Goal: Task Accomplishment & Management: Manage account settings

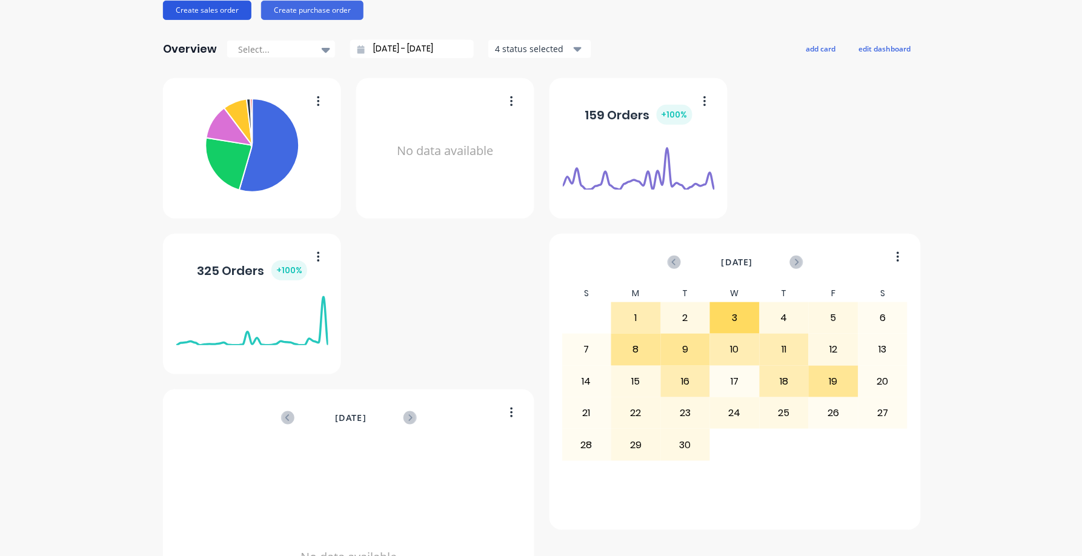
click at [202, 7] on button "Create sales order" at bounding box center [207, 10] width 88 height 19
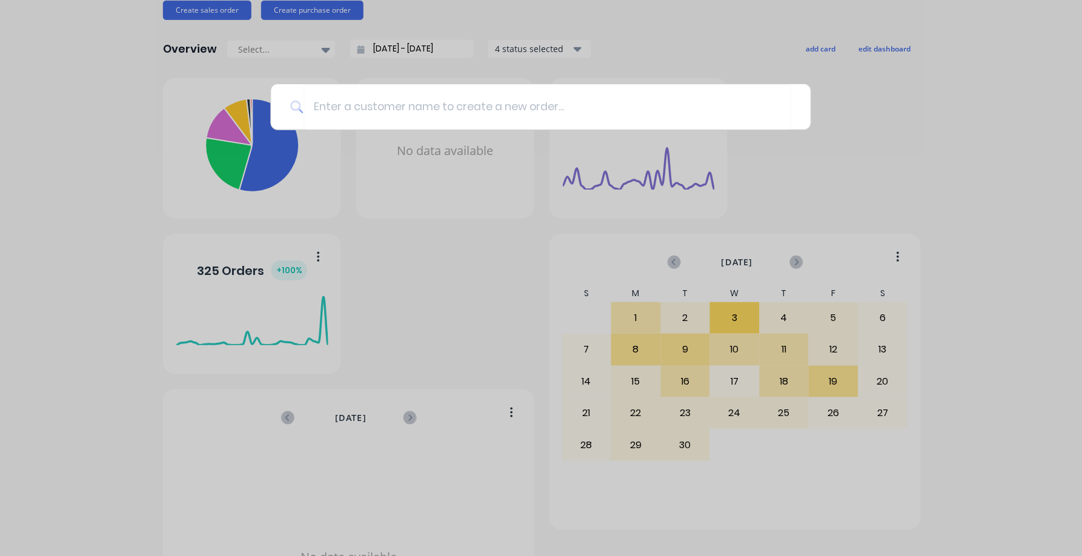
drag, startPoint x: 424, startPoint y: 174, endPoint x: 421, endPoint y: 183, distance: 9.0
click at [422, 183] on div at bounding box center [541, 278] width 1082 height 556
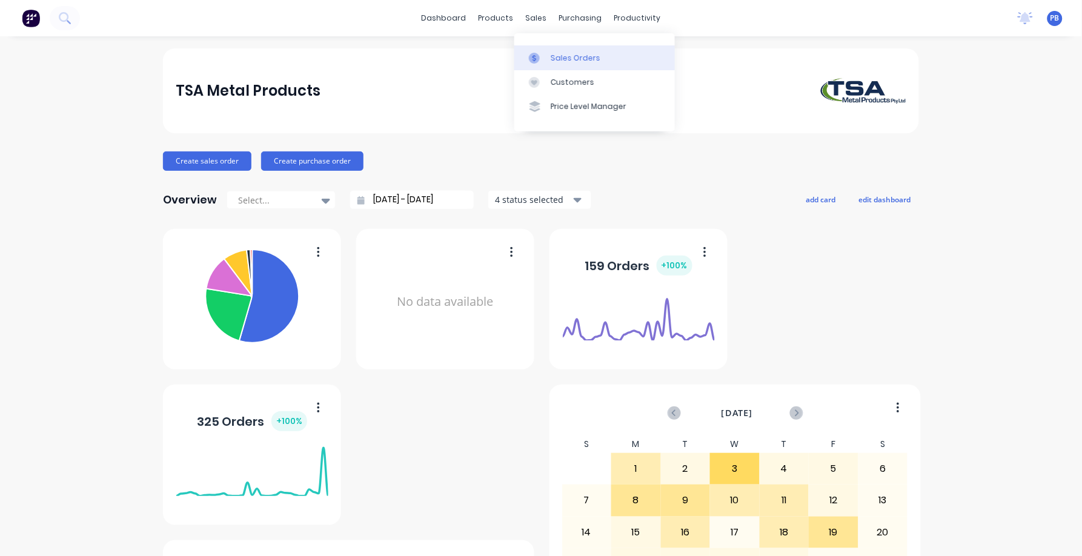
click at [565, 59] on div "Sales Orders" at bounding box center [576, 58] width 50 height 11
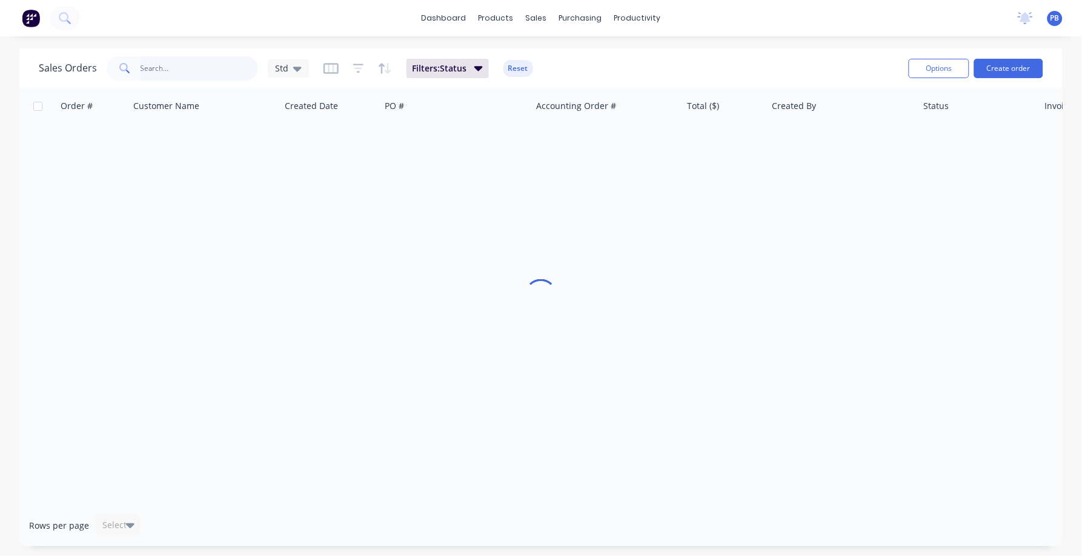
click at [162, 73] on input "text" at bounding box center [200, 68] width 118 height 24
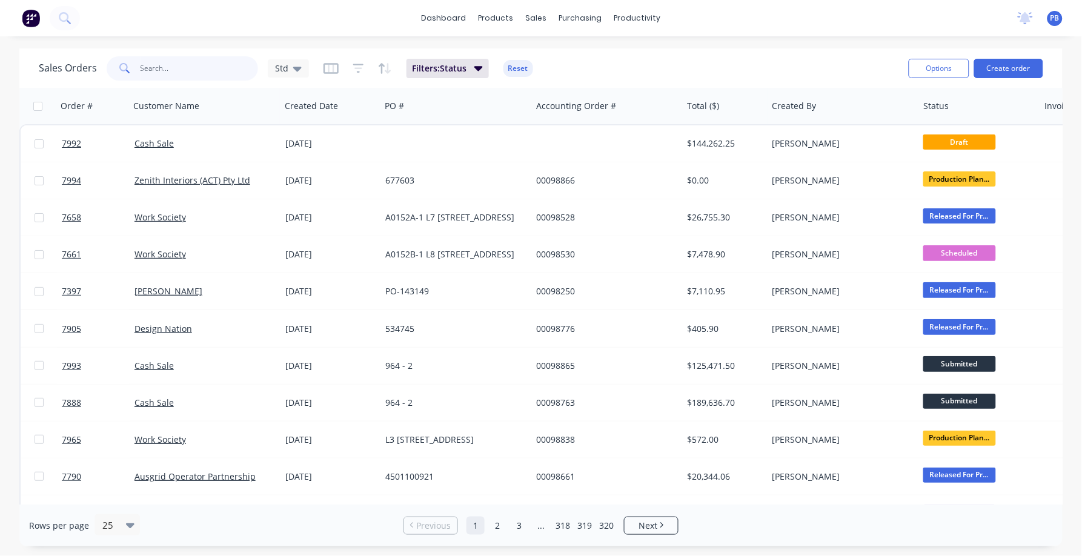
click at [165, 68] on input "text" at bounding box center [200, 68] width 118 height 24
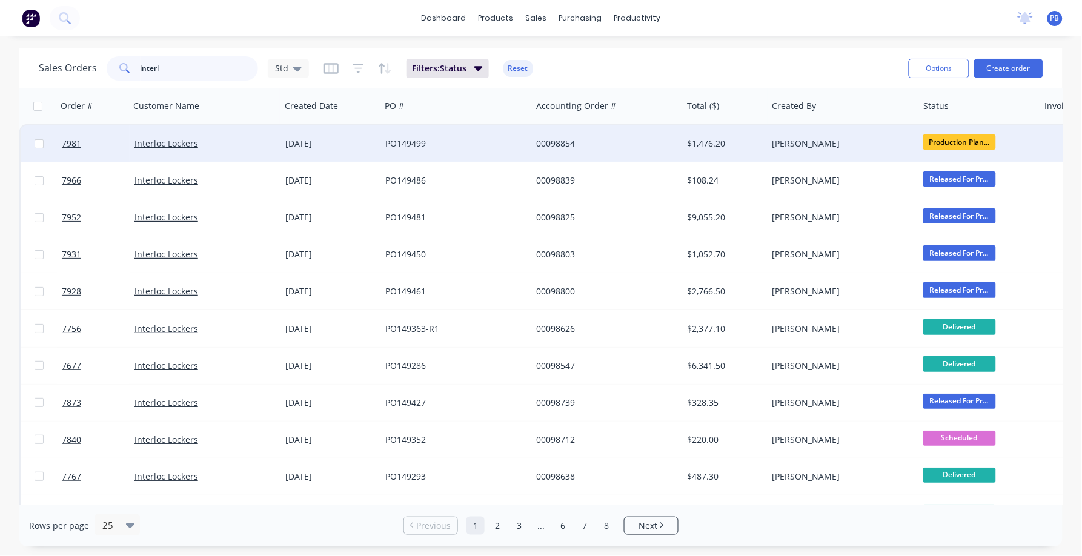
type input "interl"
click at [707, 139] on div "$1,476.20" at bounding box center [722, 143] width 71 height 12
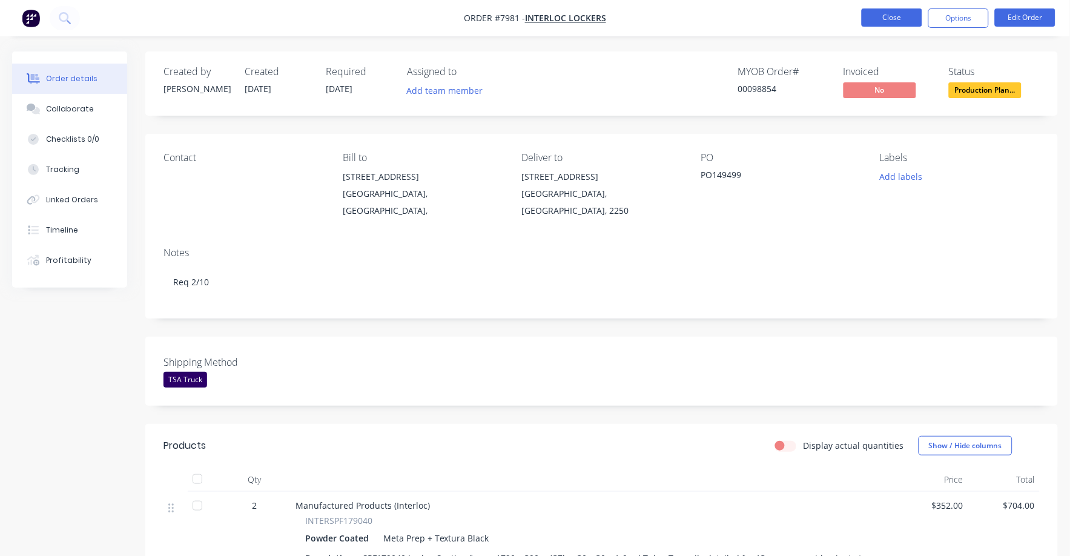
click at [898, 17] on button "Close" at bounding box center [892, 17] width 61 height 18
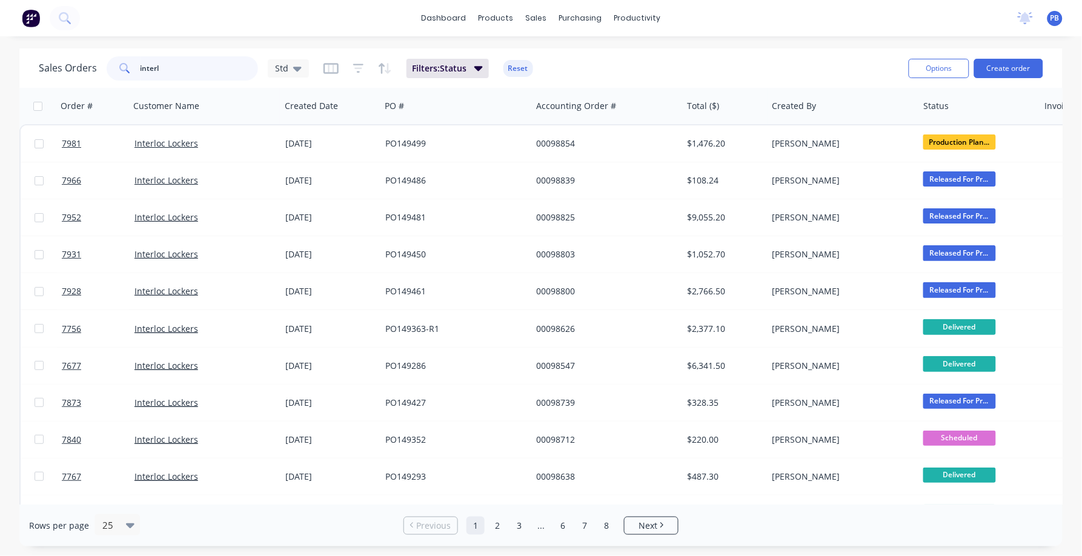
drag, startPoint x: 230, startPoint y: 63, endPoint x: 105, endPoint y: 64, distance: 124.2
click at [107, 64] on div "interl" at bounding box center [182, 68] width 151 height 24
type input "7840"
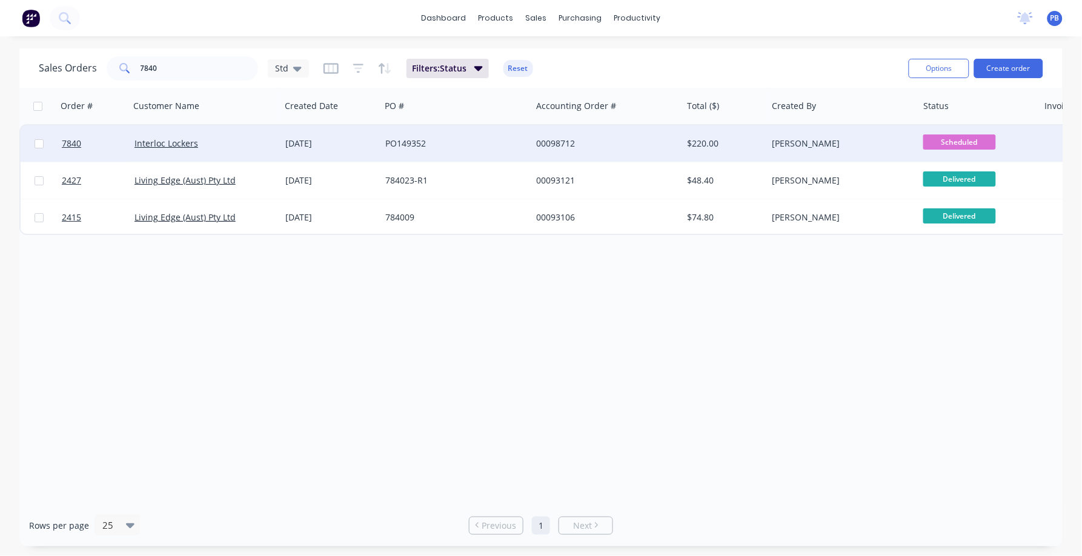
click at [415, 138] on div "PO149352" at bounding box center [452, 143] width 134 height 12
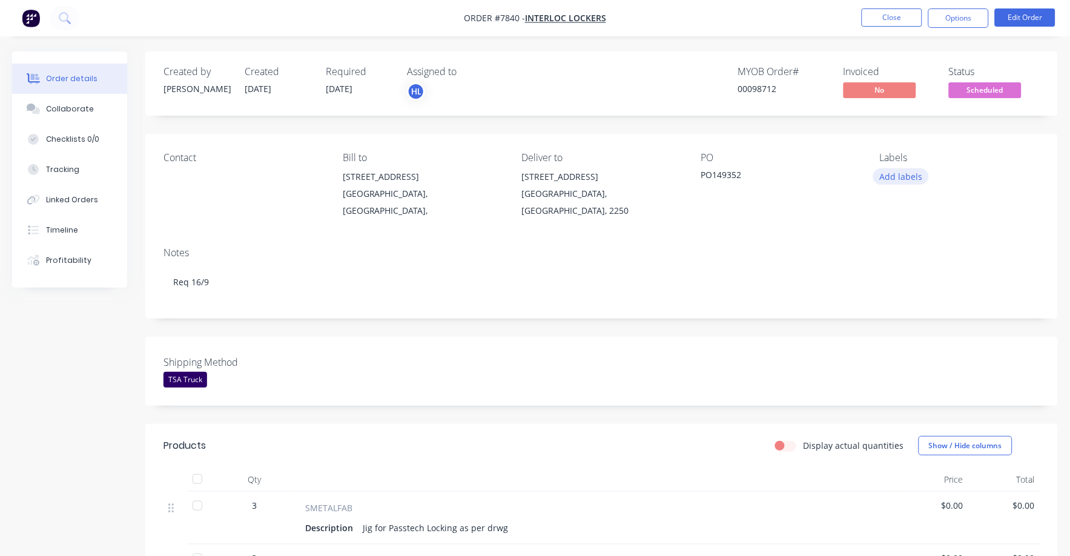
click at [906, 176] on button "Add labels" at bounding box center [901, 176] width 56 height 16
click at [976, 87] on span "Scheduled" at bounding box center [985, 89] width 73 height 15
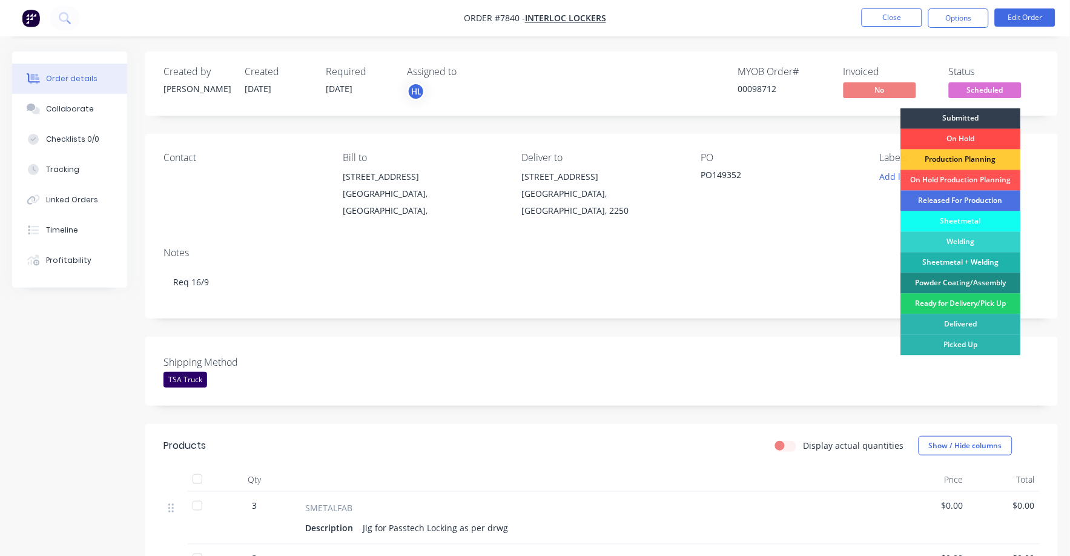
click at [949, 133] on div "On Hold" at bounding box center [961, 139] width 120 height 21
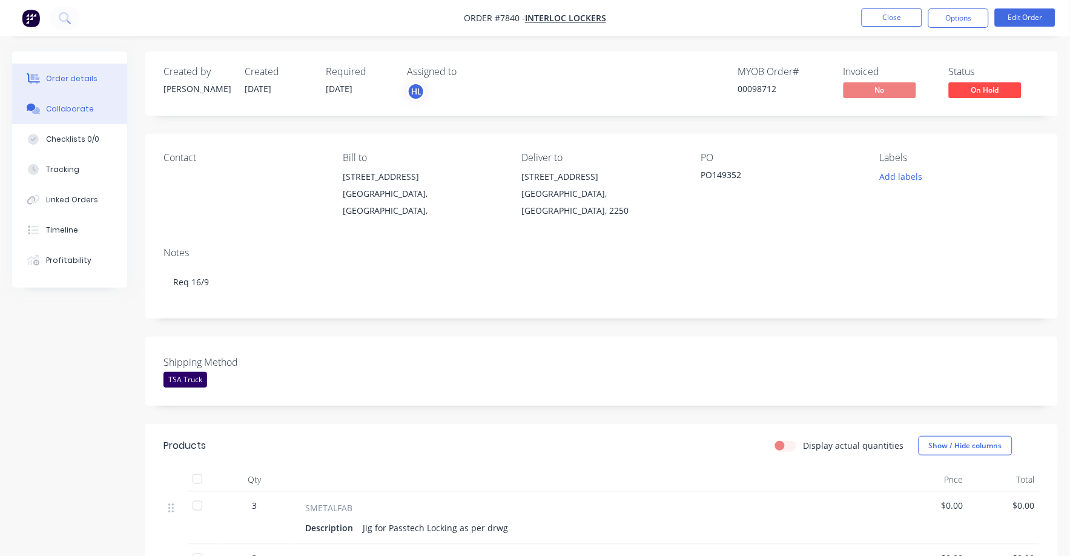
click at [82, 107] on div "Collaborate" at bounding box center [70, 109] width 48 height 11
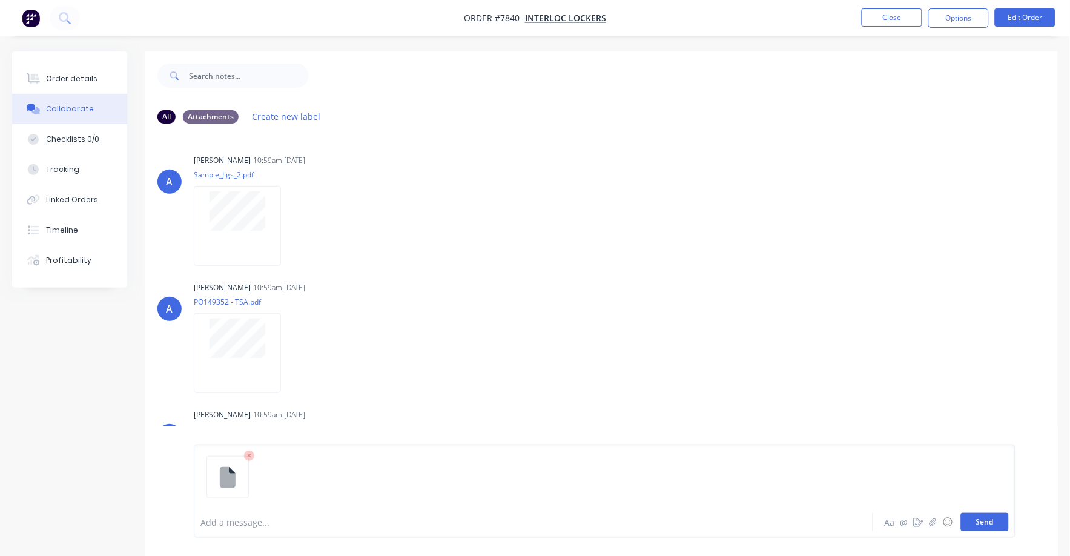
click at [994, 520] on button "Send" at bounding box center [985, 522] width 48 height 18
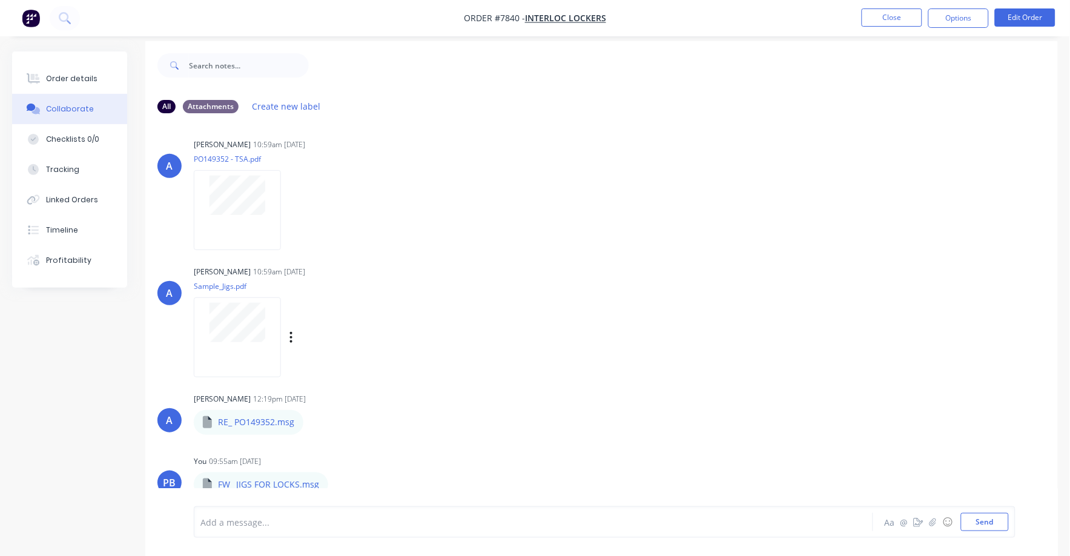
scroll to position [19, 0]
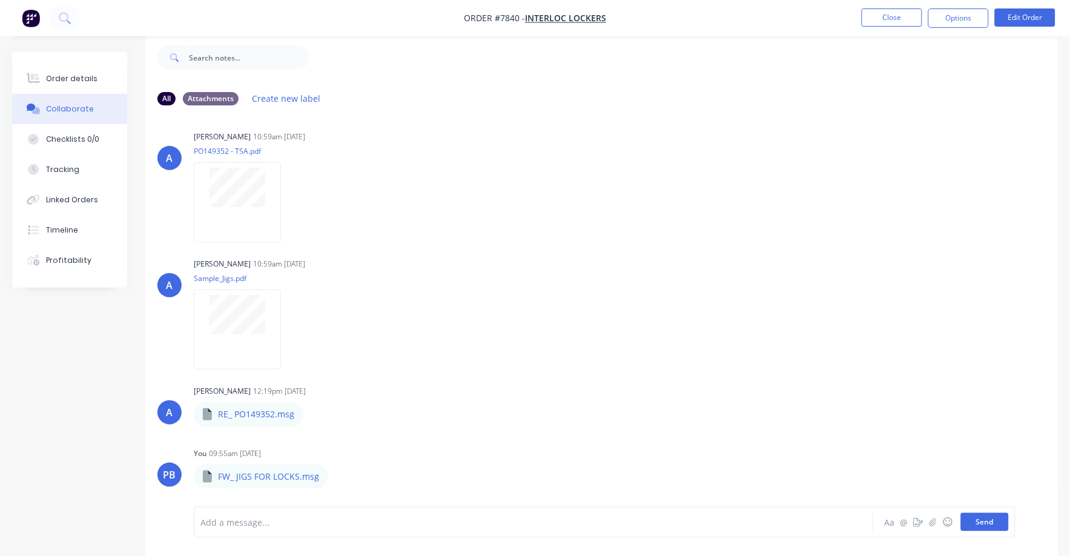
click at [990, 523] on button "Send" at bounding box center [985, 522] width 48 height 18
click at [341, 475] on div "Labels Download Delete" at bounding box center [401, 477] width 136 height 18
click at [337, 475] on icon "button" at bounding box center [338, 476] width 2 height 11
click at [385, 442] on button "Download" at bounding box center [418, 445] width 136 height 27
click at [1000, 110] on div "All Attachments Create new label" at bounding box center [601, 98] width 913 height 33
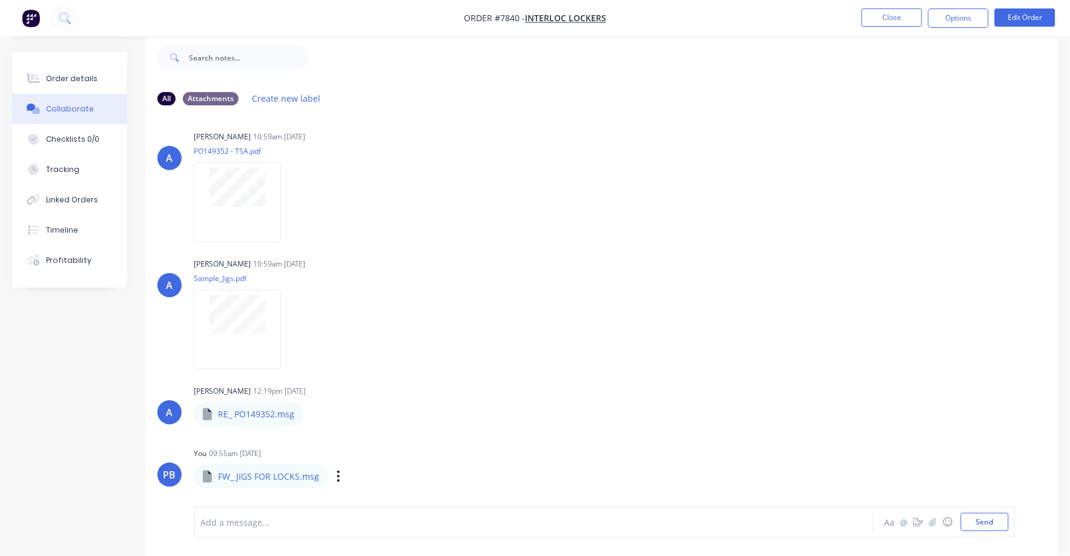
scroll to position [0, 0]
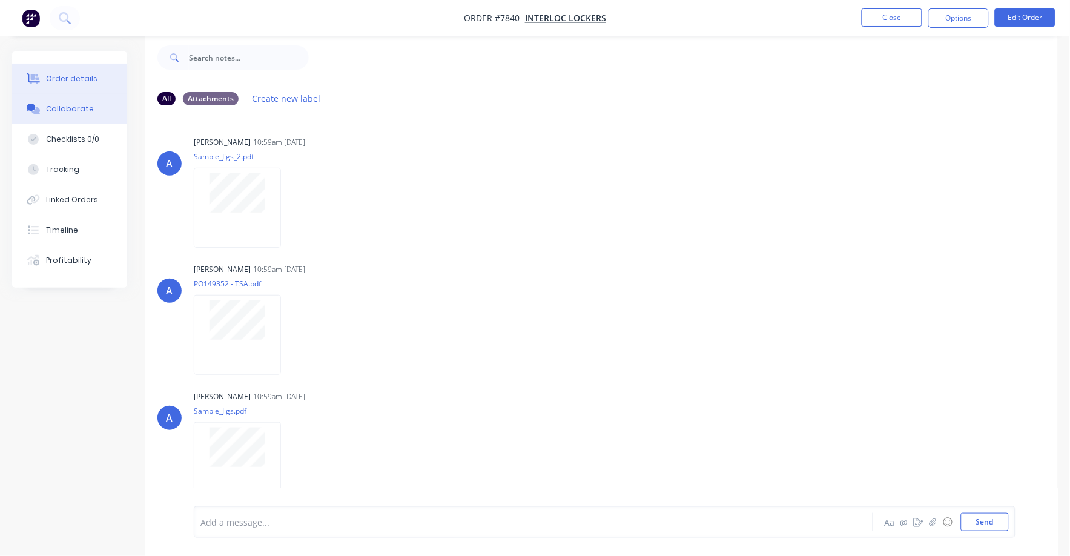
click at [85, 79] on div "Order details" at bounding box center [71, 78] width 51 height 11
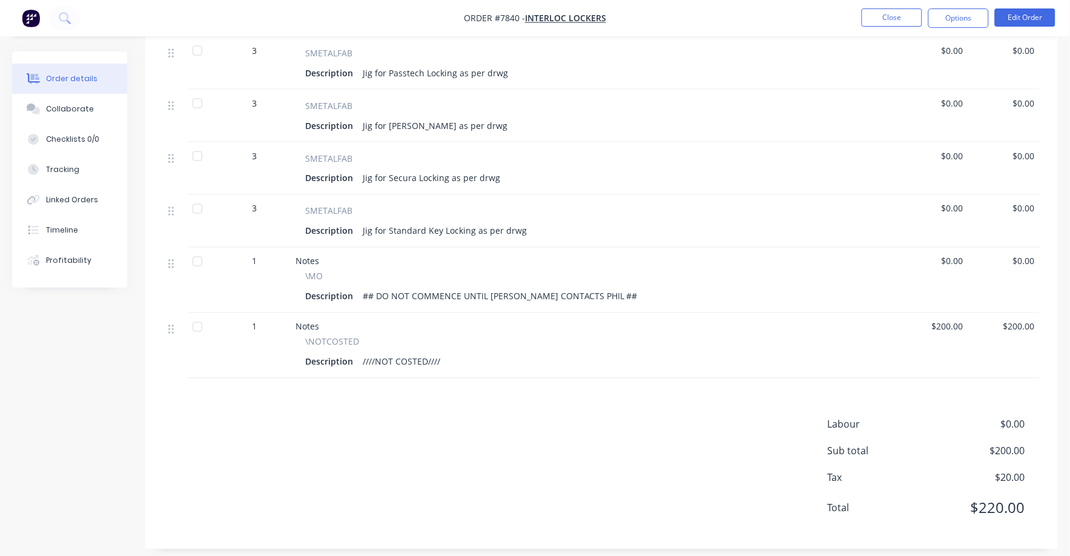
scroll to position [152, 0]
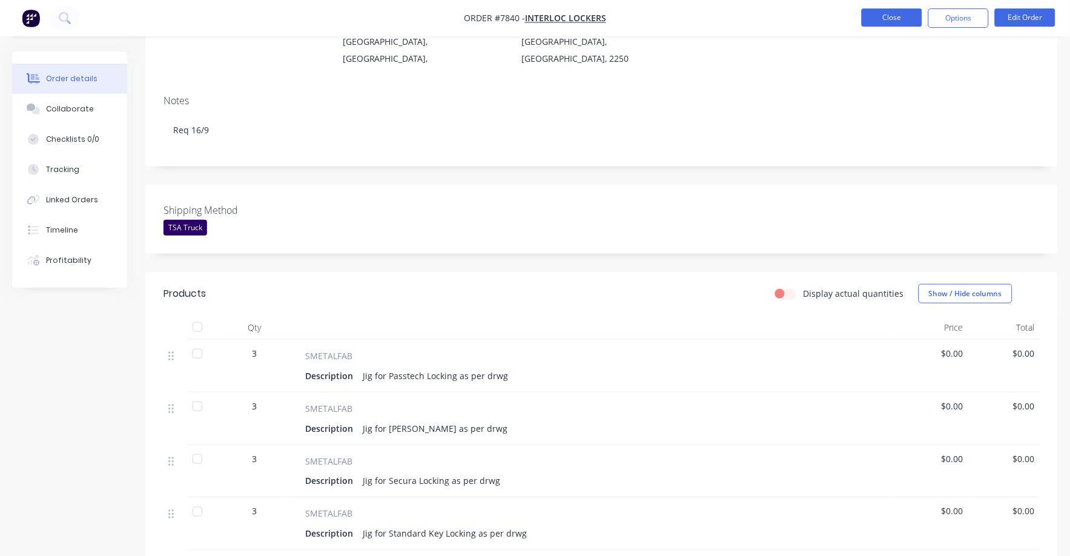
click at [908, 19] on button "Close" at bounding box center [892, 17] width 61 height 18
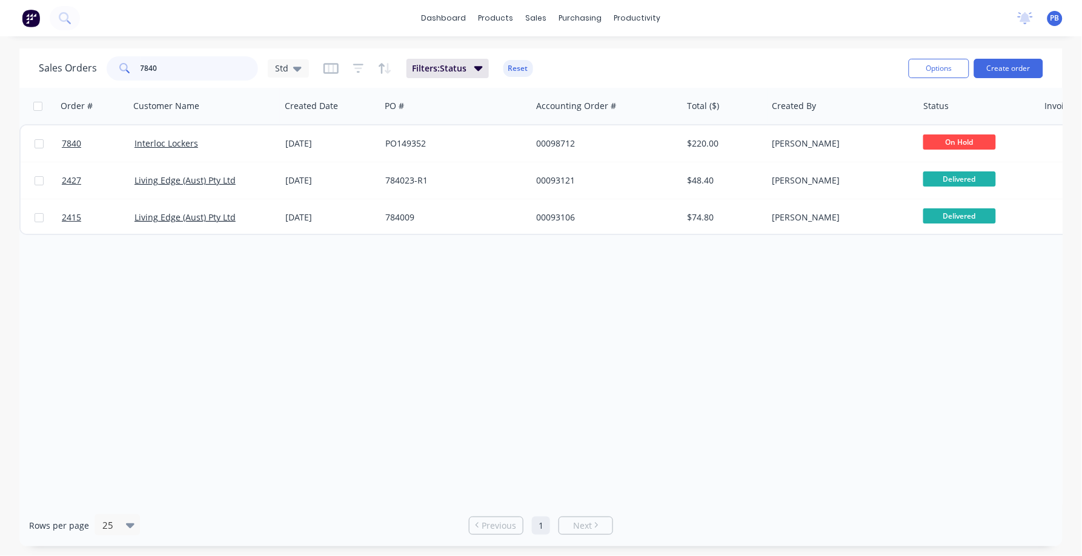
drag, startPoint x: 179, startPoint y: 71, endPoint x: 109, endPoint y: 60, distance: 71.1
click at [109, 60] on div "7840" at bounding box center [182, 68] width 151 height 24
click at [176, 65] on input "7840" at bounding box center [200, 68] width 118 height 24
type input "7952"
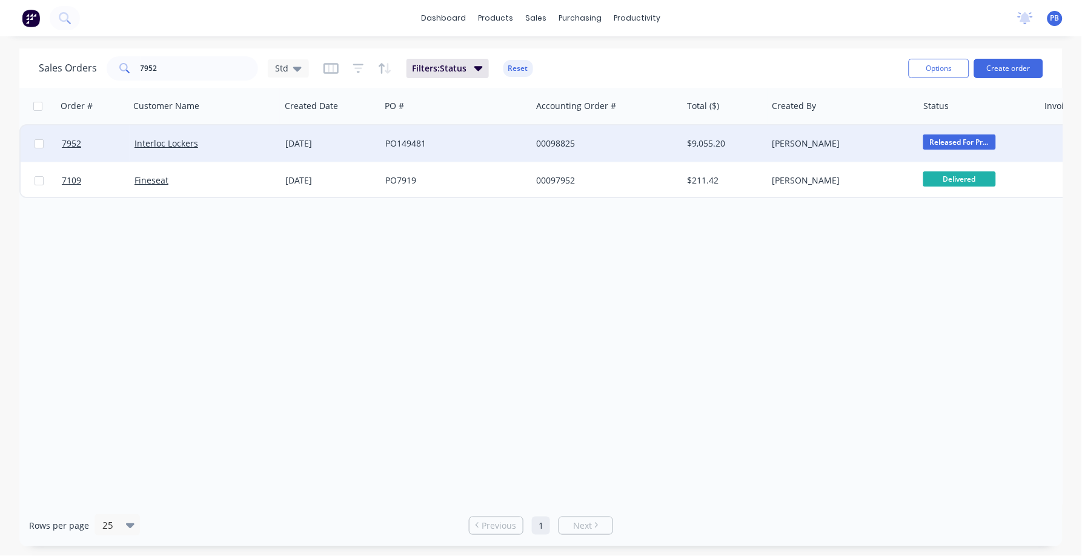
click at [556, 139] on div "00098825" at bounding box center [603, 143] width 134 height 12
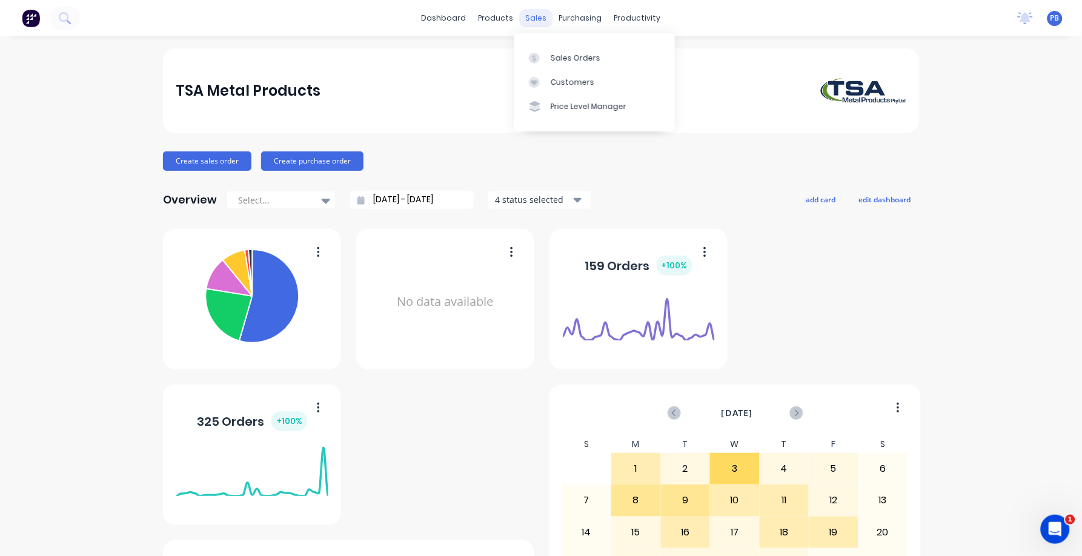
click at [529, 13] on div "sales" at bounding box center [536, 18] width 33 height 18
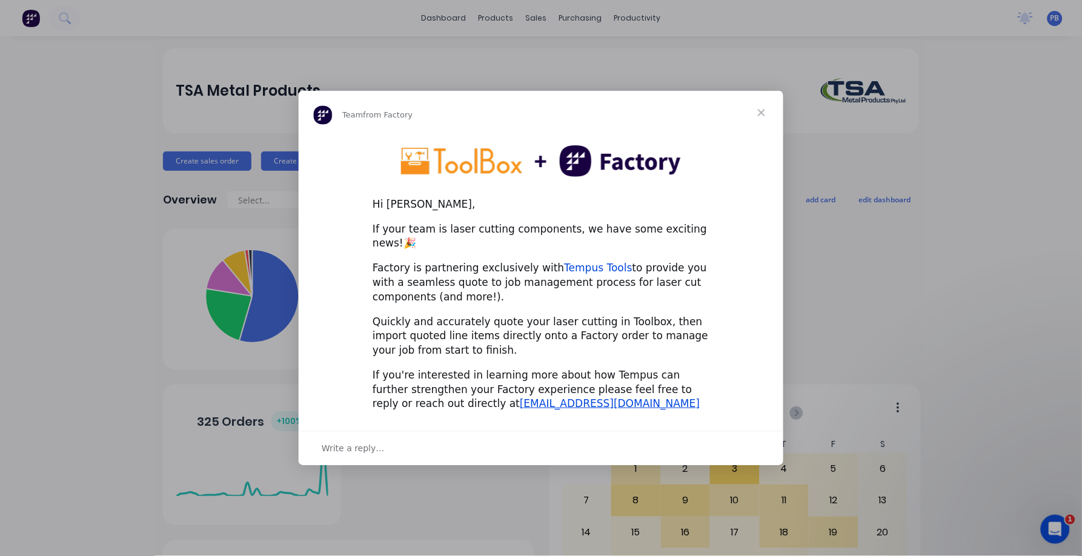
click at [578, 262] on link "Tempus Tools" at bounding box center [599, 268] width 68 height 12
click at [760, 112] on span "Close" at bounding box center [762, 113] width 44 height 44
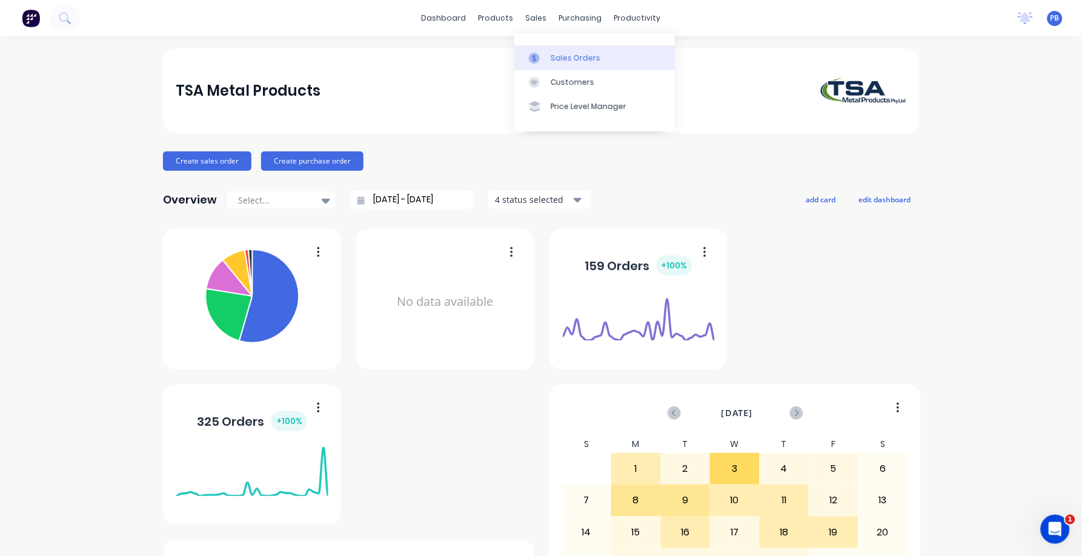
click at [562, 49] on link "Sales Orders" at bounding box center [594, 57] width 161 height 24
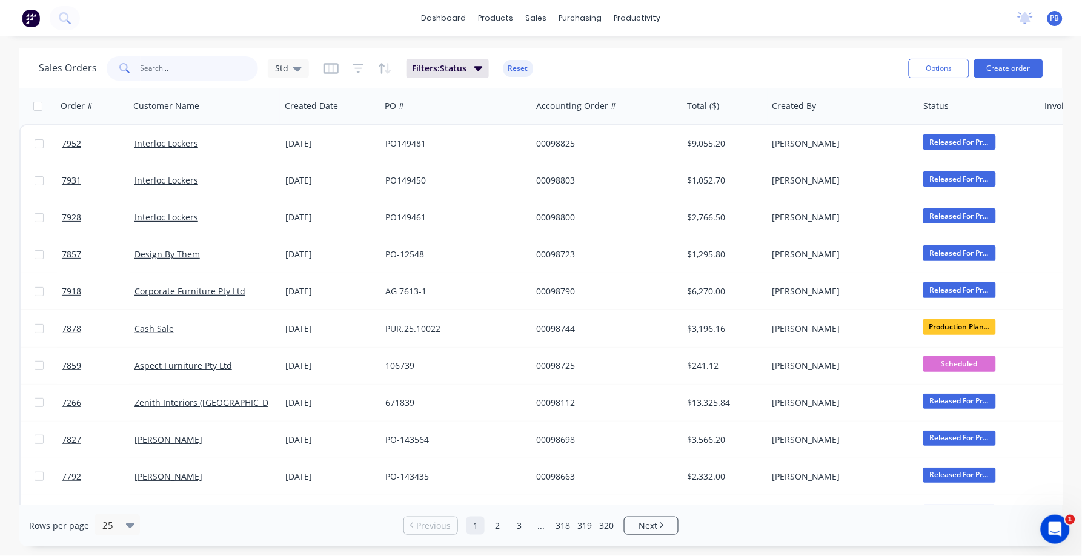
click at [166, 70] on input "text" at bounding box center [200, 68] width 118 height 24
click at [176, 67] on input "text" at bounding box center [200, 68] width 118 height 24
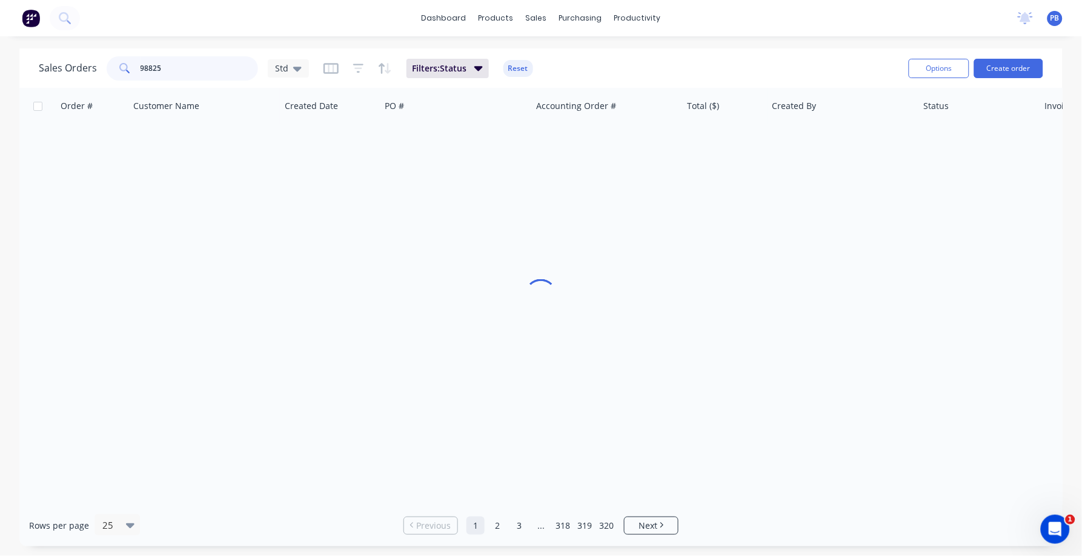
type input "98825"
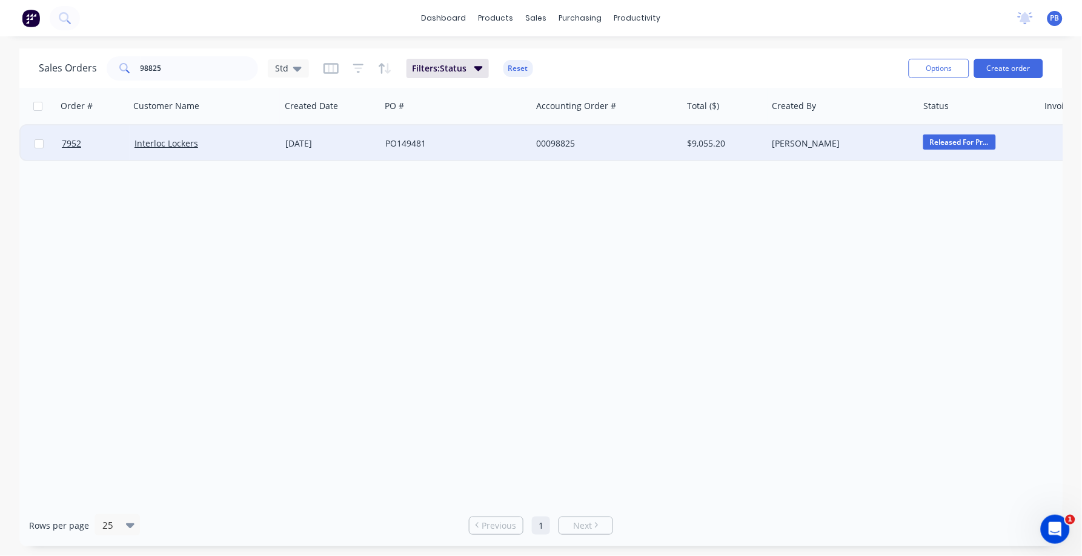
click at [566, 131] on div "00098825" at bounding box center [606, 143] width 151 height 36
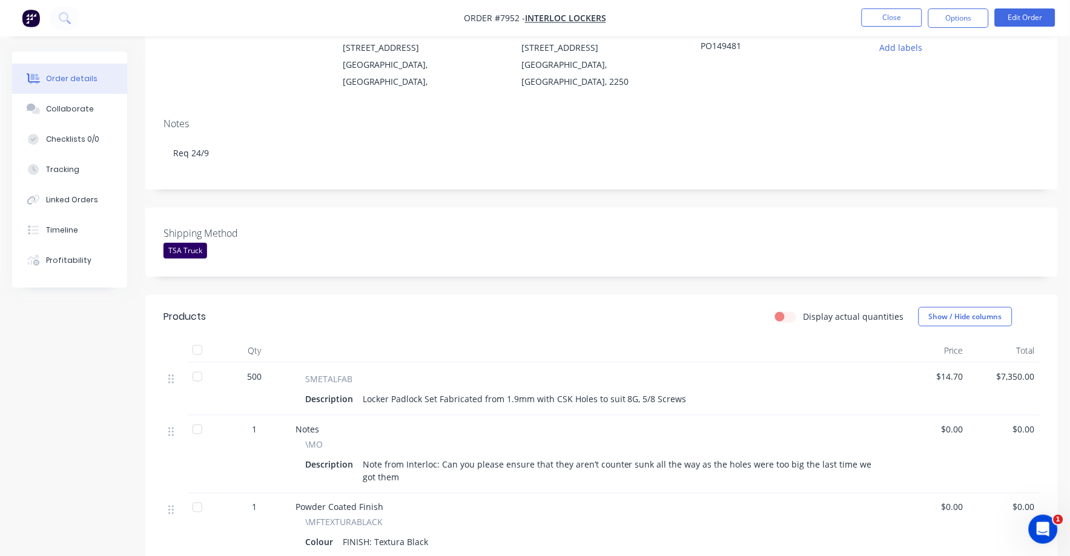
scroll to position [151, 0]
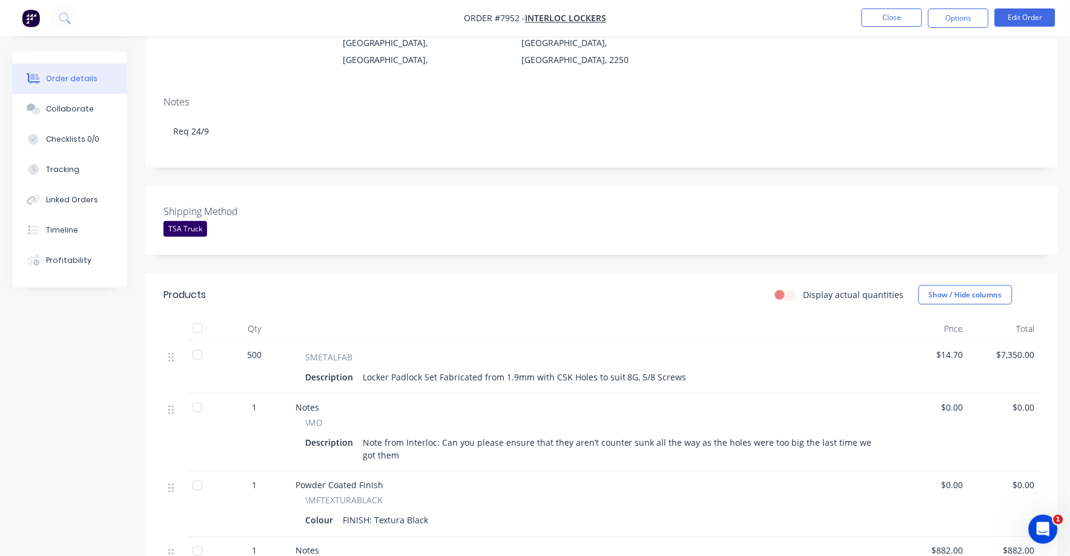
click at [953, 348] on span "$14.70" at bounding box center [932, 354] width 62 height 13
click at [1032, 8] on button "Edit Order" at bounding box center [1025, 17] width 61 height 18
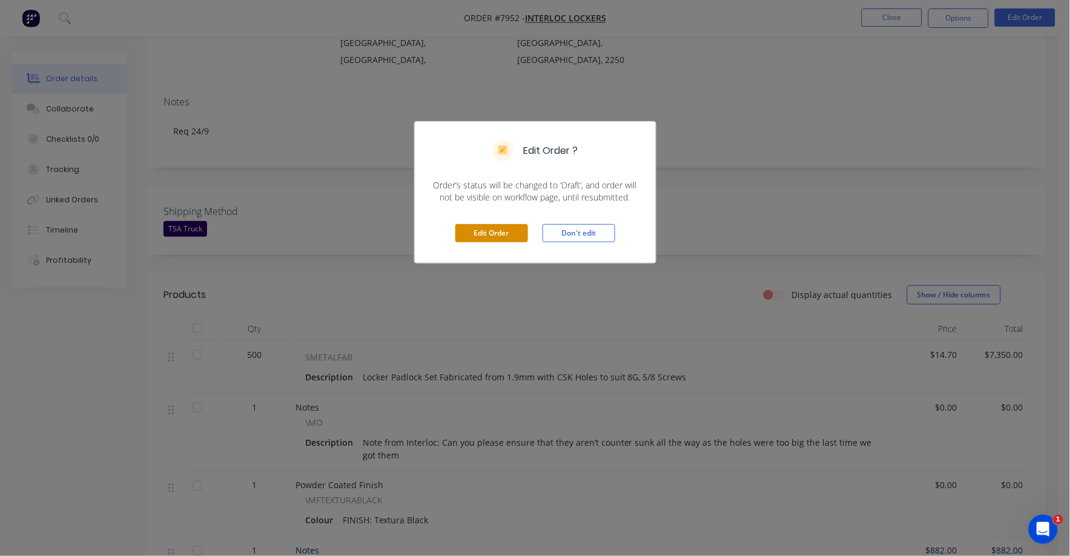
click at [483, 232] on button "Edit Order" at bounding box center [492, 233] width 73 height 18
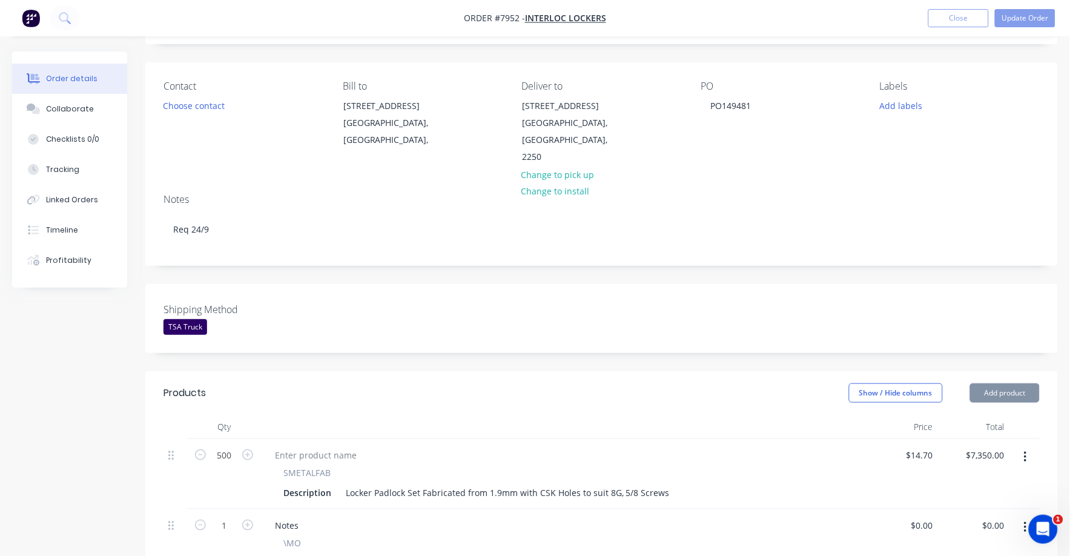
scroll to position [302, 0]
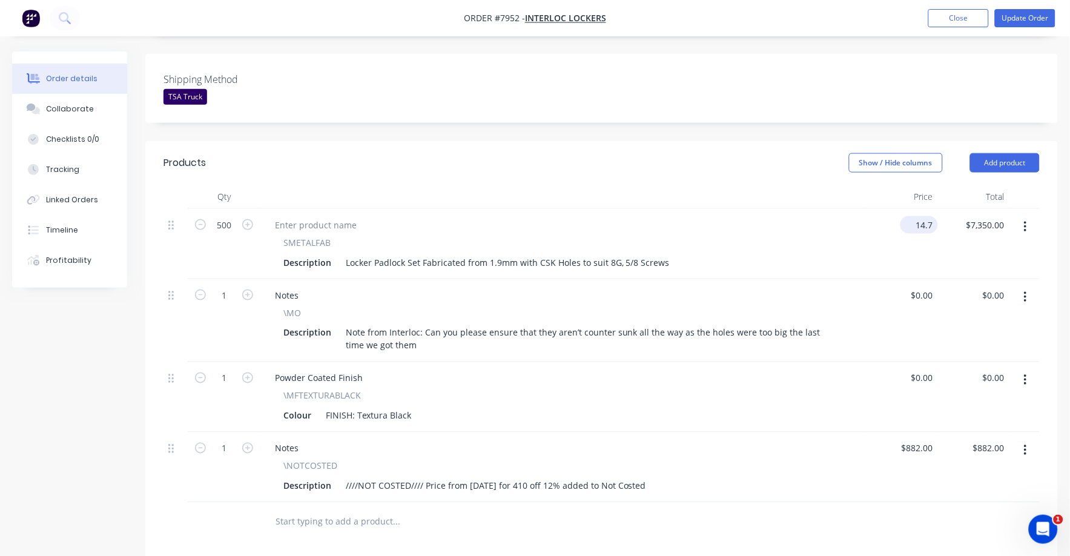
click at [915, 216] on div "14.7 $14.70" at bounding box center [922, 225] width 33 height 18
type input "$14.00"
type input "$7,000.00"
click at [870, 279] on div "$0.00 $0.00" at bounding box center [902, 320] width 72 height 83
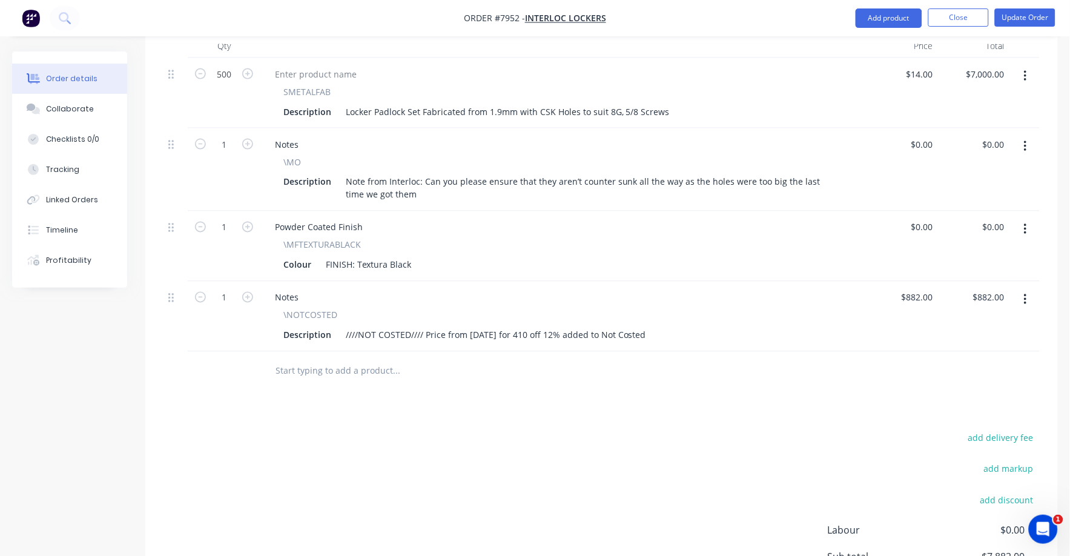
scroll to position [454, 0]
click at [1027, 292] on icon "button" at bounding box center [1025, 298] width 3 height 13
click at [978, 394] on div "Delete" at bounding box center [982, 403] width 93 height 18
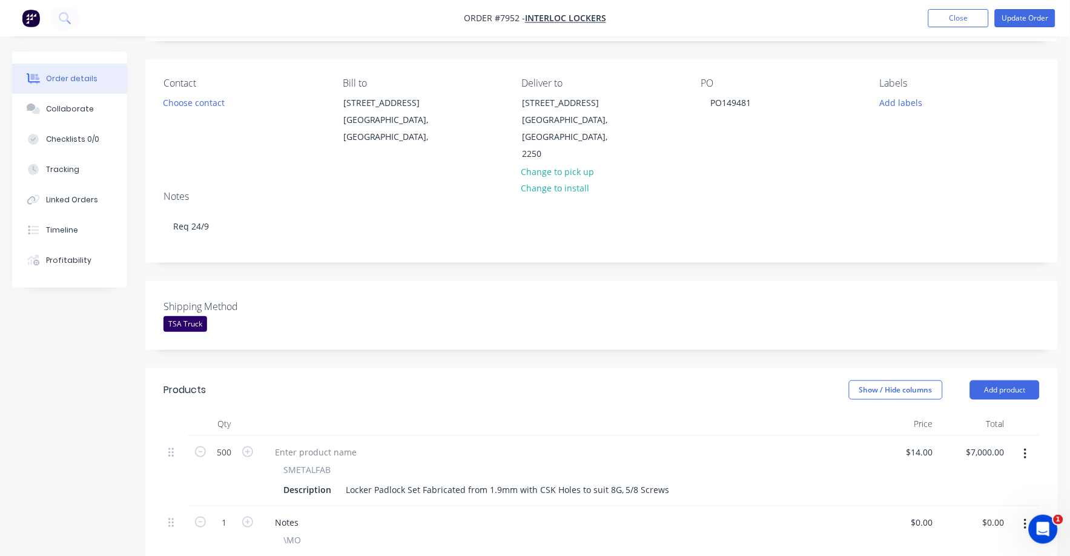
scroll to position [0, 0]
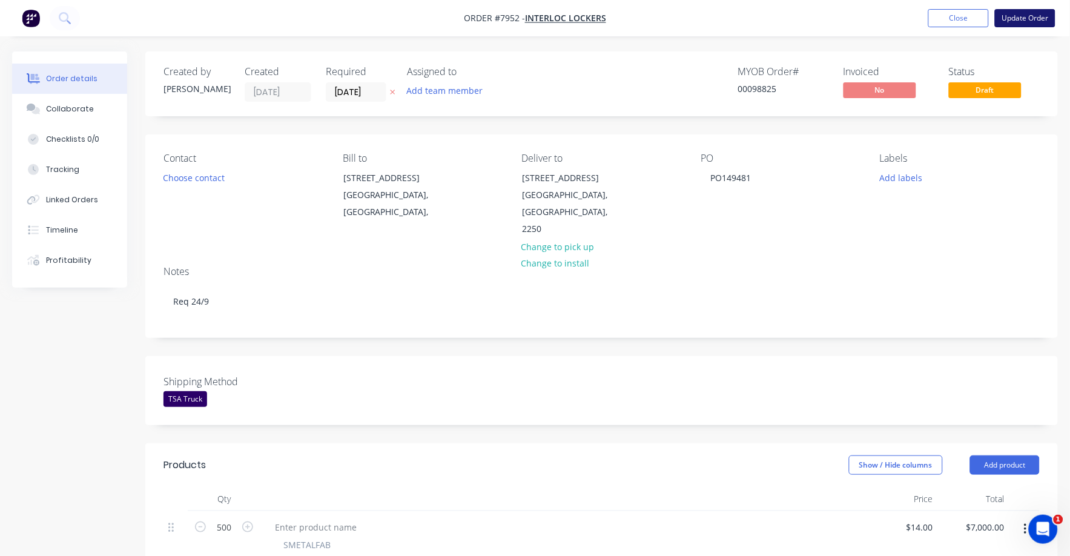
click at [1023, 15] on button "Update Order" at bounding box center [1025, 18] width 61 height 18
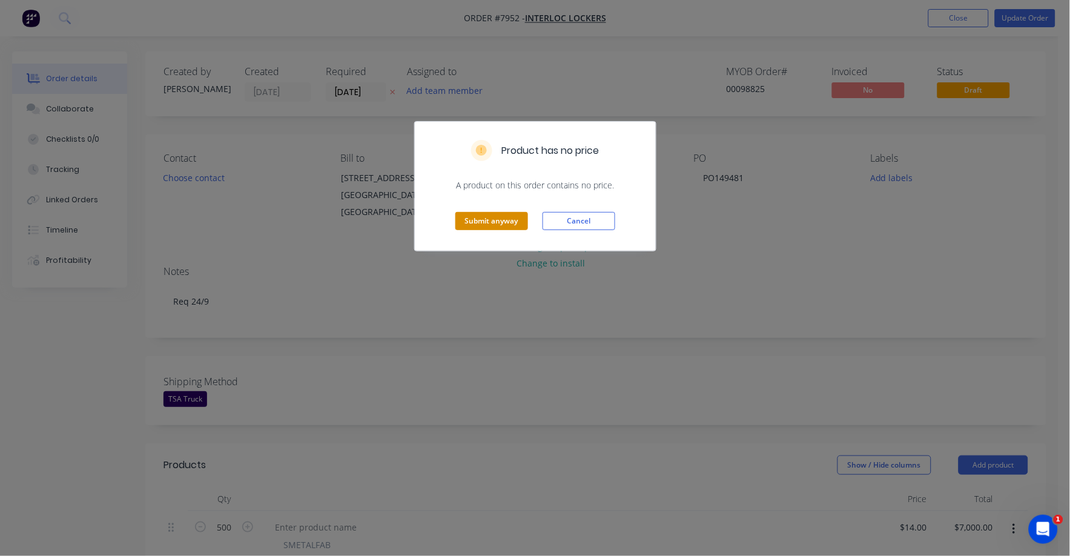
click at [496, 217] on button "Submit anyway" at bounding box center [492, 221] width 73 height 18
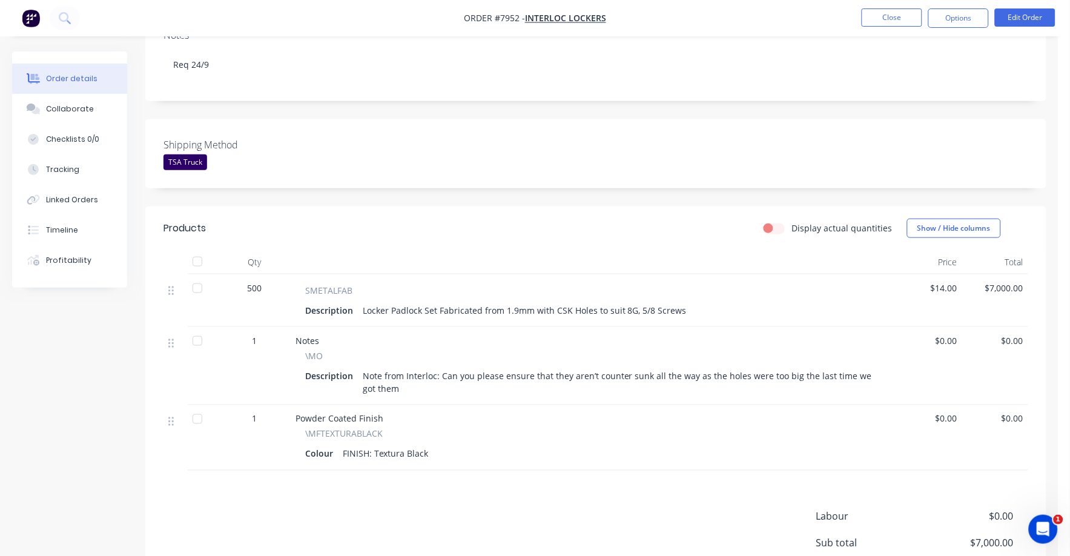
scroll to position [227, 0]
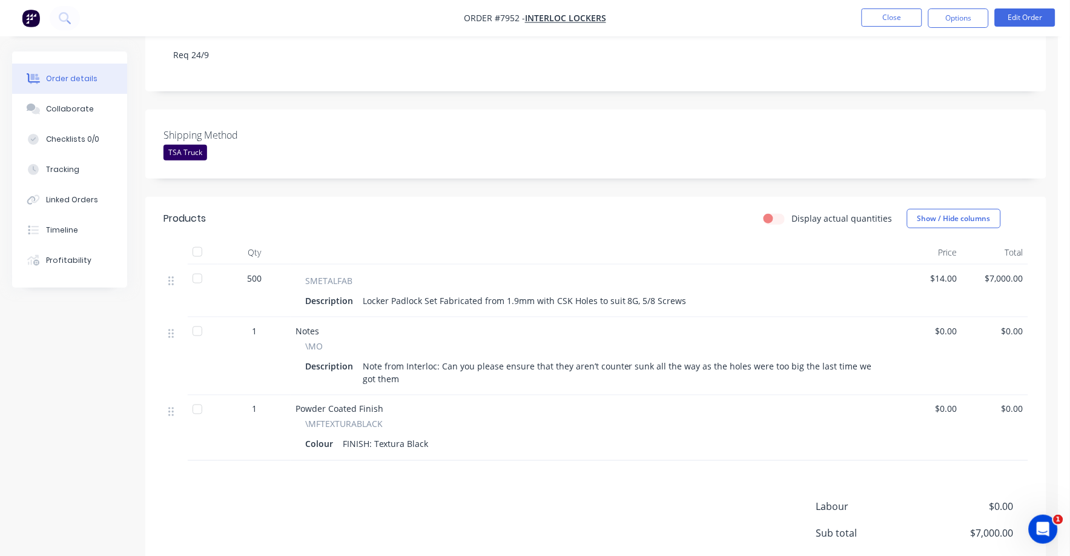
click at [941, 272] on span "$14.00" at bounding box center [929, 278] width 56 height 13
click at [71, 104] on div "Collaborate" at bounding box center [70, 109] width 48 height 11
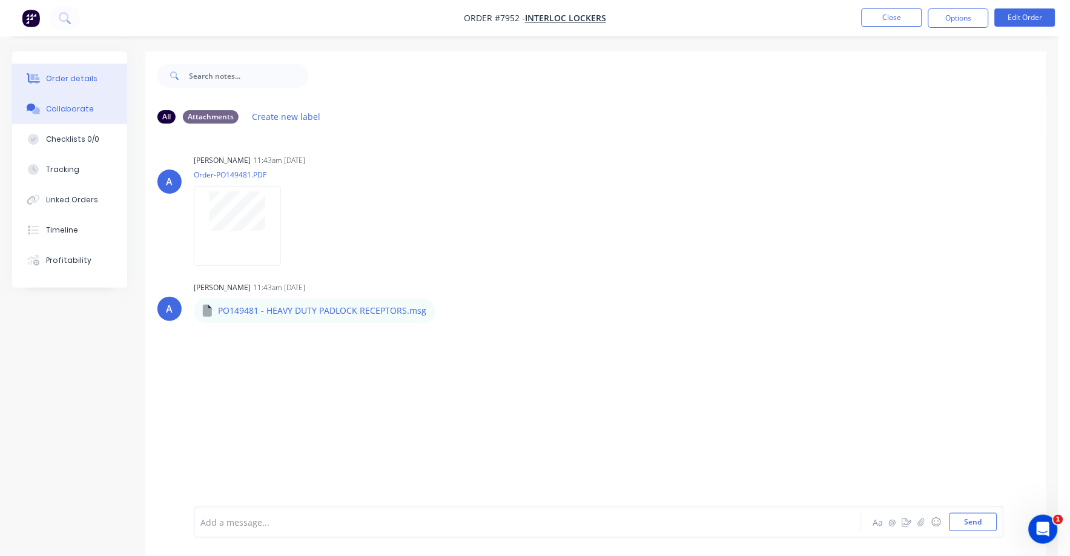
click at [80, 73] on div "Order details" at bounding box center [71, 78] width 51 height 11
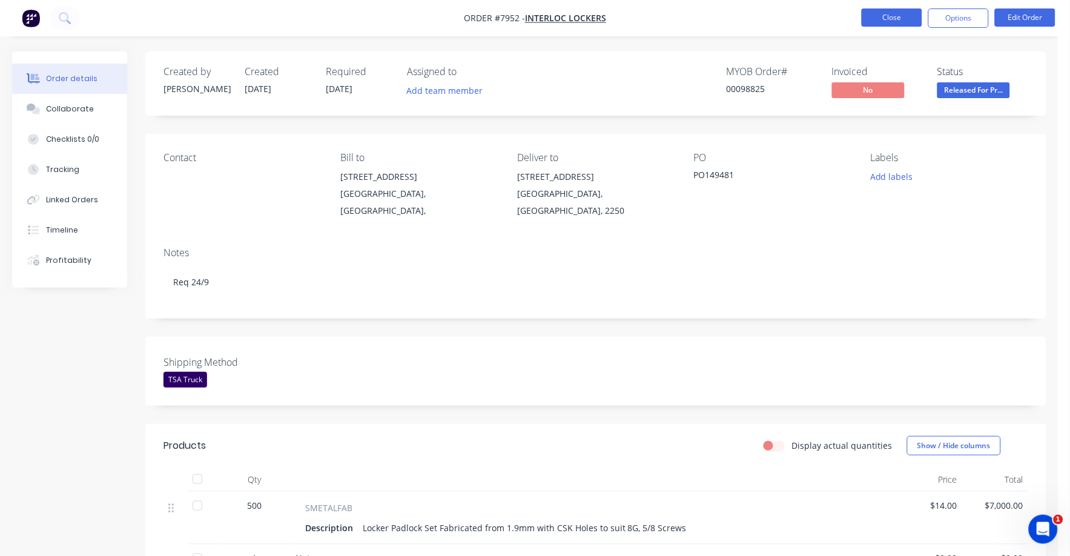
click at [900, 17] on button "Close" at bounding box center [892, 17] width 61 height 18
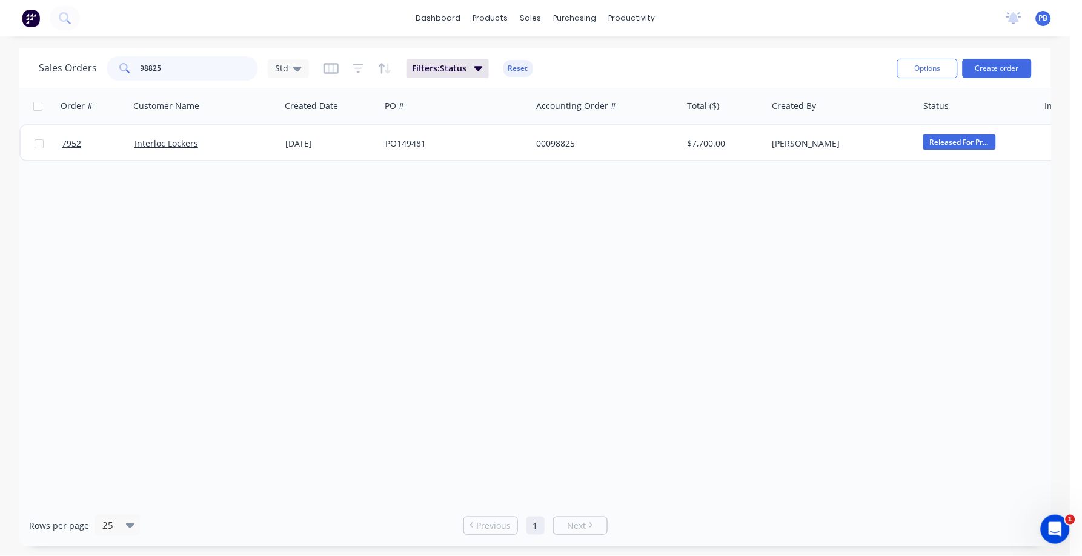
drag, startPoint x: 172, startPoint y: 72, endPoint x: 108, endPoint y: 71, distance: 63.6
click at [108, 71] on div "98825" at bounding box center [182, 68] width 151 height 24
drag, startPoint x: 118, startPoint y: 68, endPoint x: 101, endPoint y: 67, distance: 17.0
click at [101, 67] on div "Sales Orders ssa Std" at bounding box center [174, 68] width 270 height 24
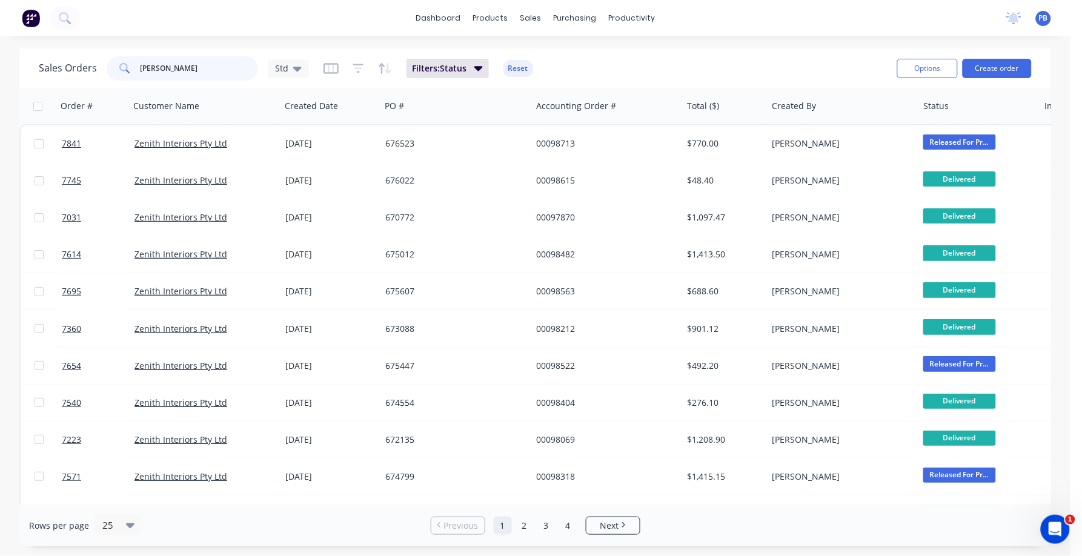
click at [195, 71] on input "[PERSON_NAME]" at bounding box center [200, 68] width 118 height 24
click at [194, 71] on input "[PERSON_NAME]" at bounding box center [200, 68] width 118 height 24
click at [154, 69] on input "[PERSON_NAME]" at bounding box center [200, 68] width 118 height 24
click at [153, 69] on input "[PERSON_NAME]" at bounding box center [200, 68] width 118 height 24
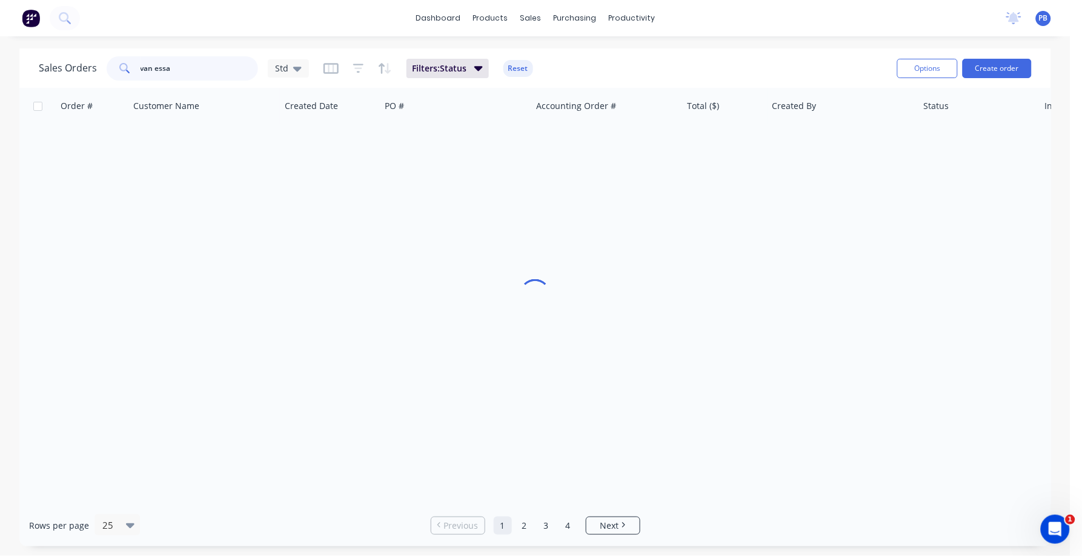
type input "van essa"
click at [234, 43] on div "dashboard products sales purchasing productivity dashboard products Product Cat…" at bounding box center [535, 278] width 1070 height 556
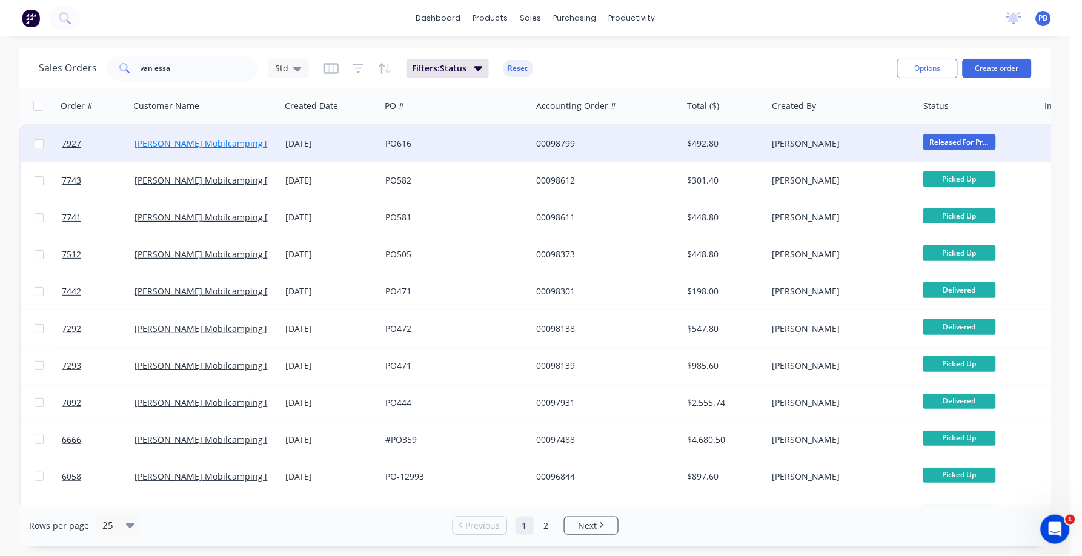
click at [211, 139] on link "[PERSON_NAME] Mobilcamping [GEOGRAPHIC_DATA]" at bounding box center [241, 143] width 214 height 12
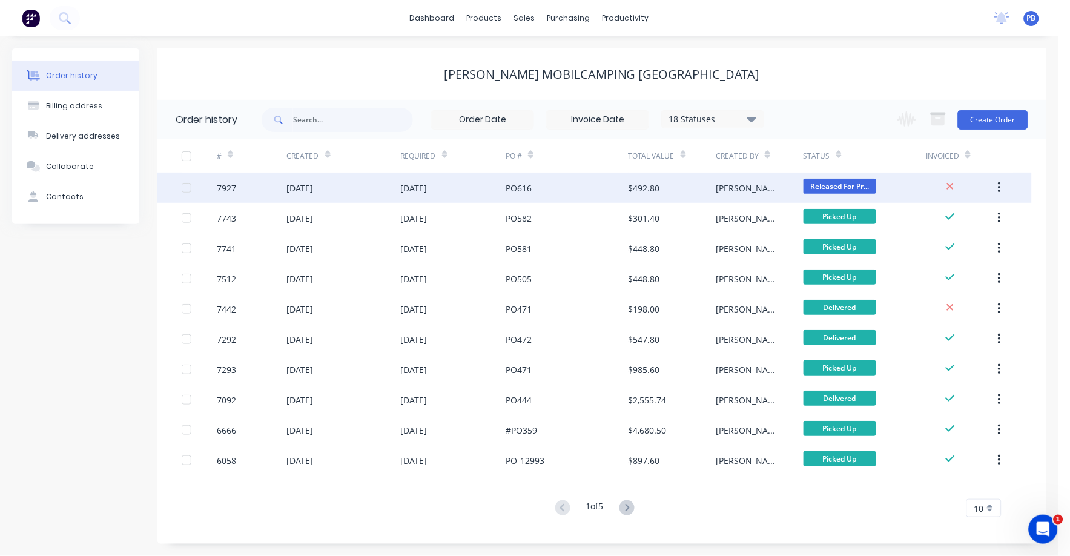
click at [654, 178] on div "$492.80" at bounding box center [673, 188] width 88 height 30
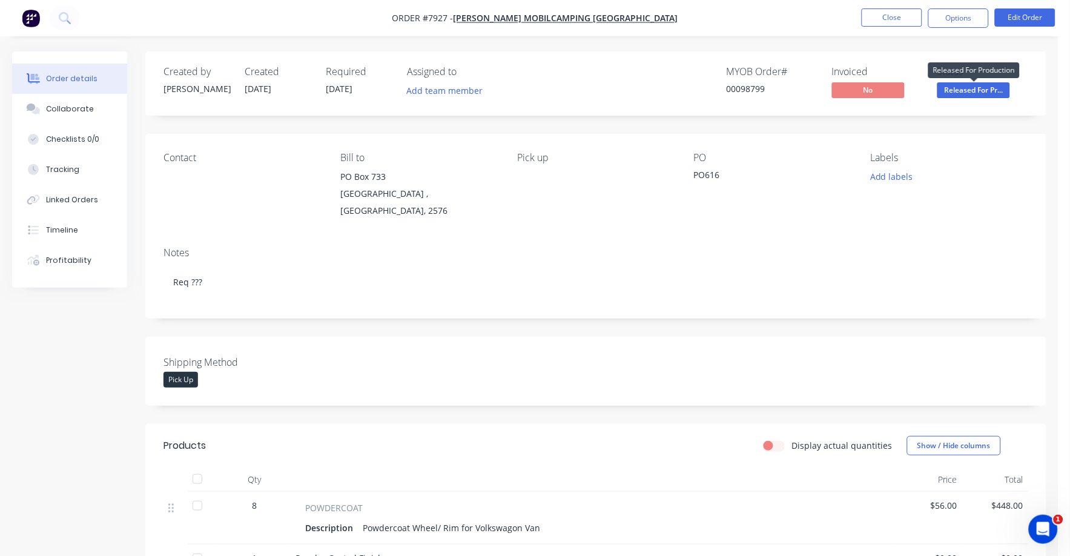
click at [972, 91] on span "Released For Pr..." at bounding box center [974, 89] width 73 height 15
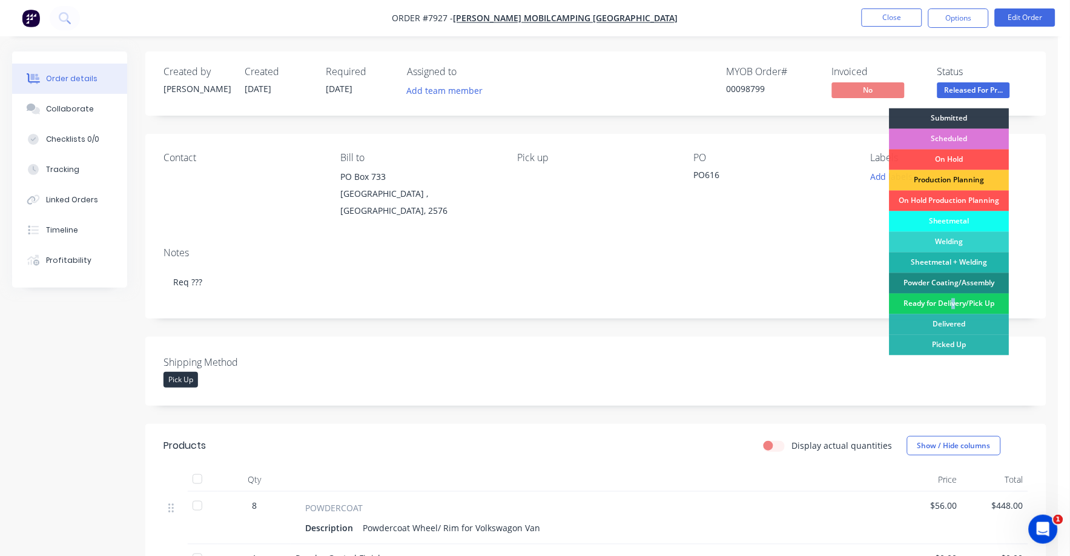
click at [954, 299] on div "Ready for Delivery/Pick Up" at bounding box center [950, 304] width 120 height 21
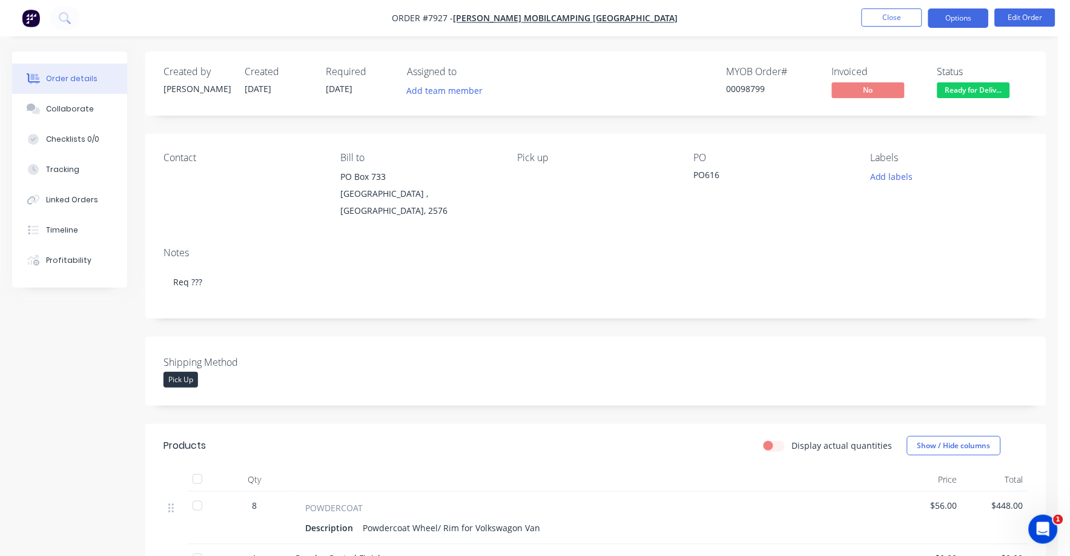
click at [953, 19] on button "Options" at bounding box center [959, 17] width 61 height 19
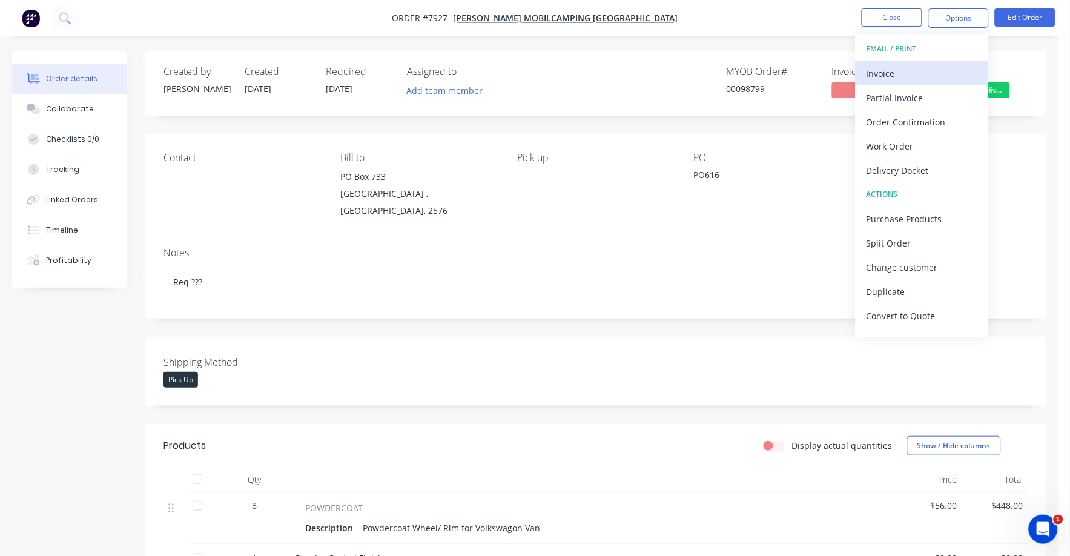
click at [890, 70] on div "Invoice" at bounding box center [922, 74] width 111 height 18
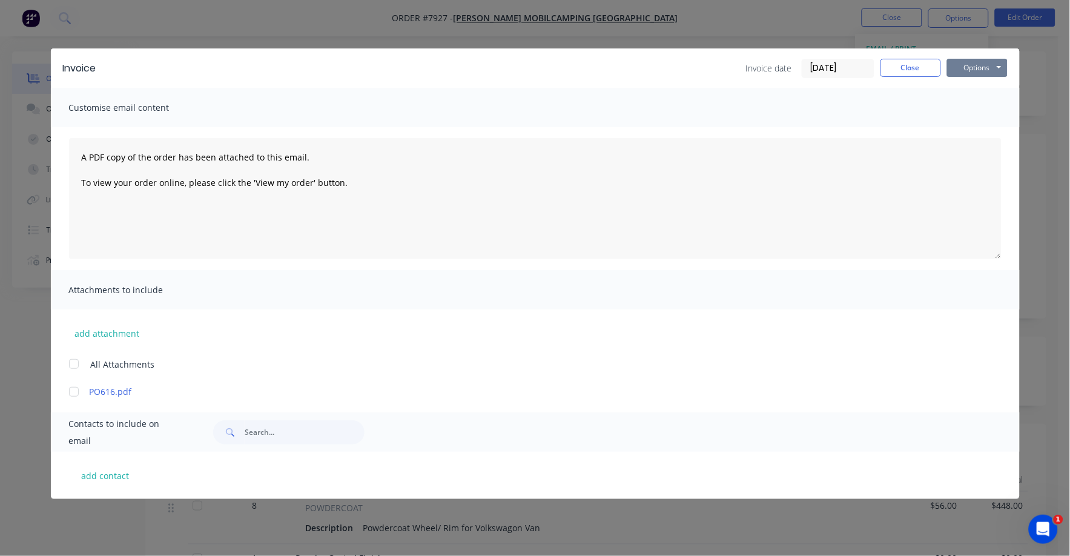
click at [979, 63] on button "Options" at bounding box center [977, 68] width 61 height 18
click at [962, 107] on button "Print" at bounding box center [986, 109] width 78 height 20
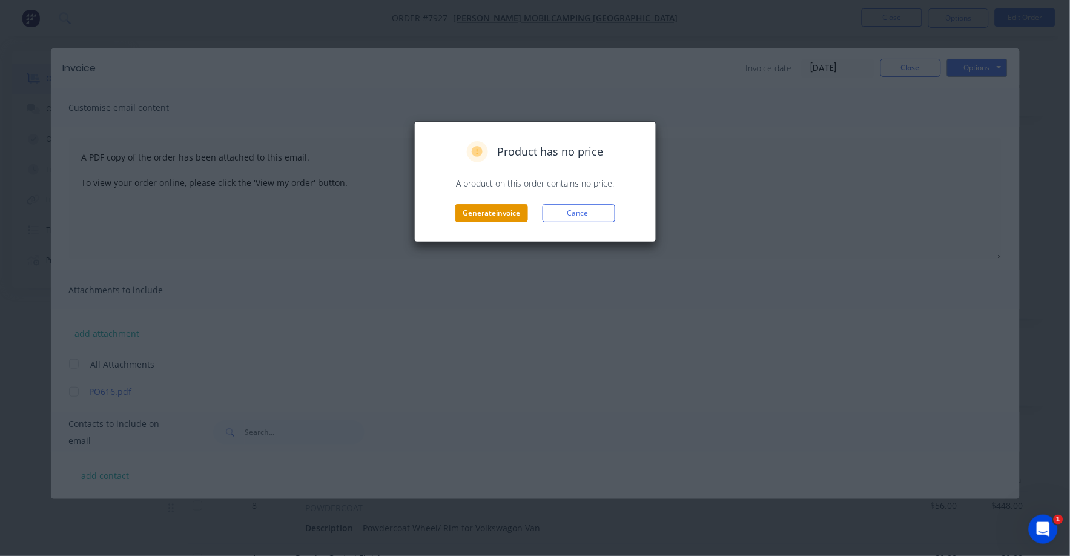
click at [480, 215] on button "Generate invoice" at bounding box center [492, 213] width 73 height 18
